Goal: Task Accomplishment & Management: Use online tool/utility

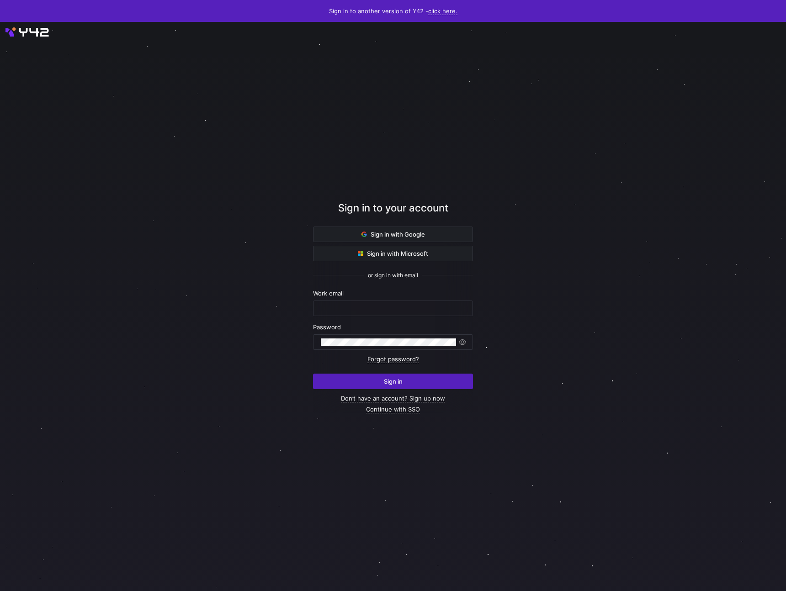
type input "sedona@statsig.com"
click at [367, 383] on span "submit" at bounding box center [393, 381] width 159 height 15
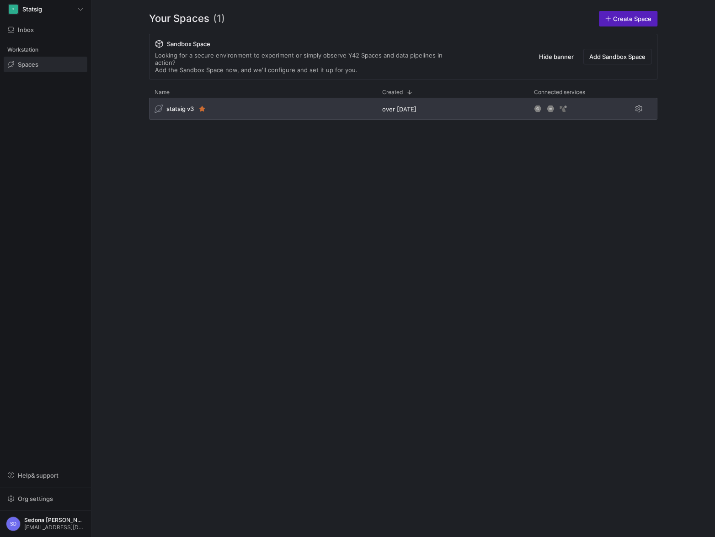
click at [176, 105] on span "statsig v3" at bounding box center [179, 108] width 27 height 7
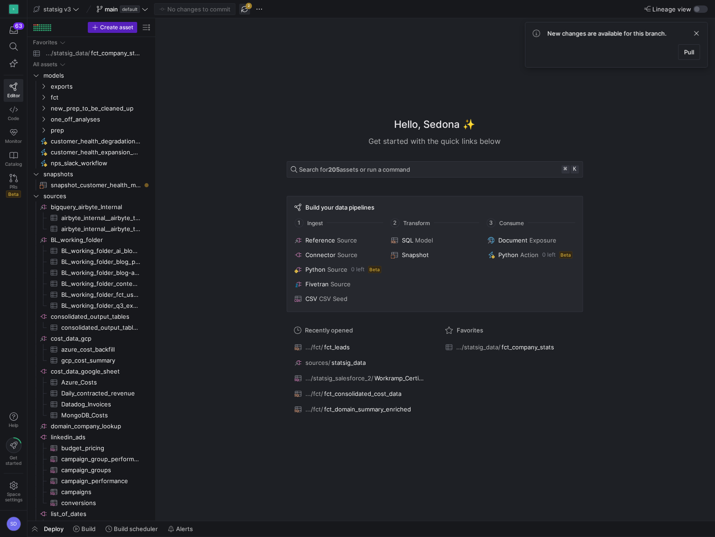
click at [245, 9] on span "button" at bounding box center [244, 9] width 11 height 11
